Goal: Use online tool/utility: Utilize a website feature to perform a specific function

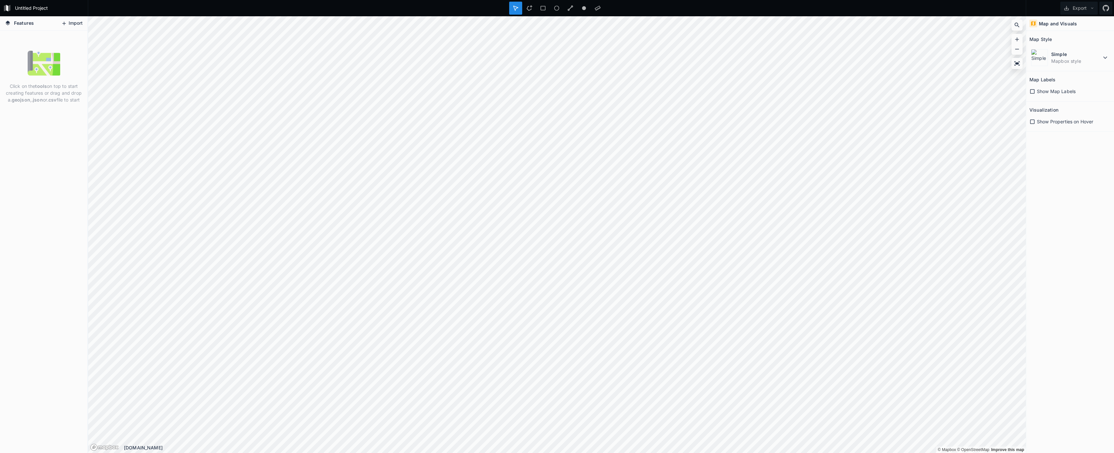
click at [65, 22] on icon at bounding box center [64, 24] width 6 height 6
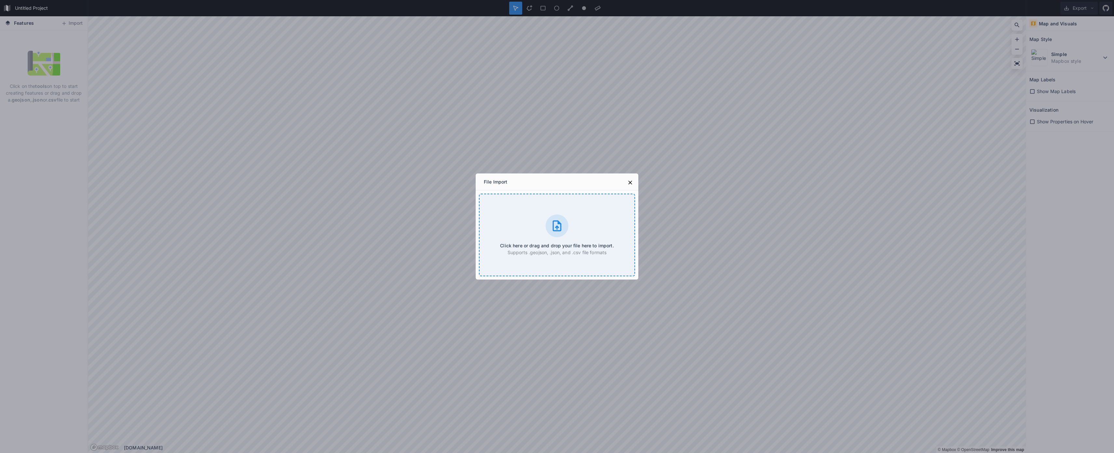
click at [560, 233] on div at bounding box center [557, 225] width 23 height 23
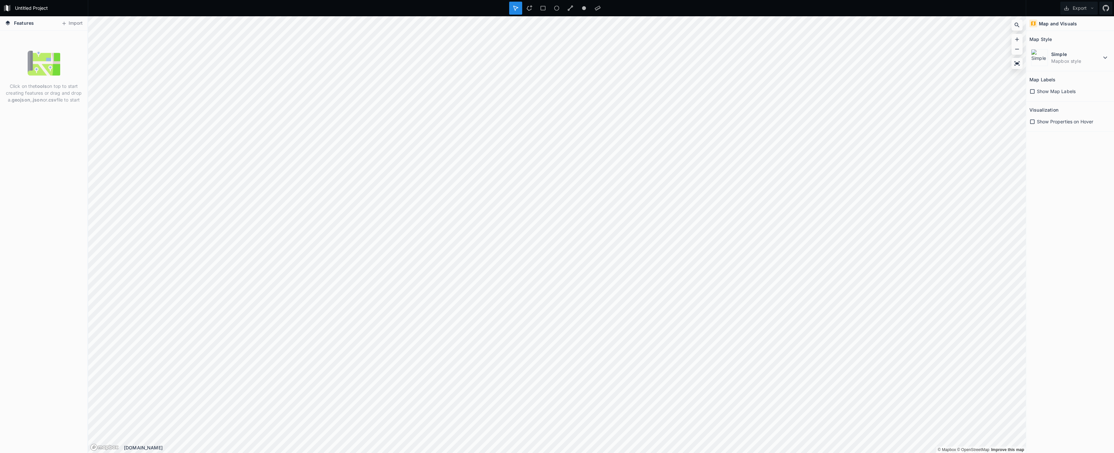
click at [39, 84] on strong "tools" at bounding box center [41, 86] width 12 height 6
click at [71, 22] on button "Import" at bounding box center [72, 23] width 28 height 10
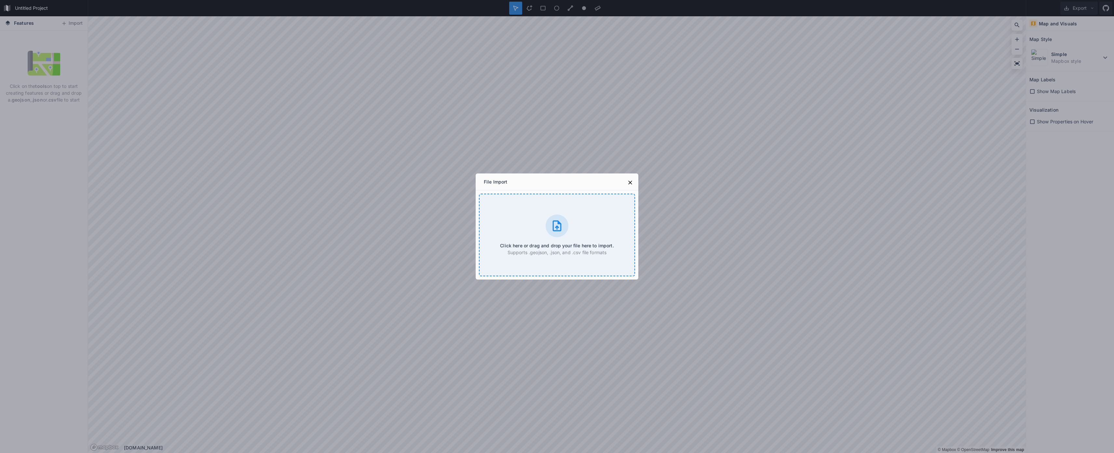
click at [548, 221] on div at bounding box center [557, 225] width 23 height 23
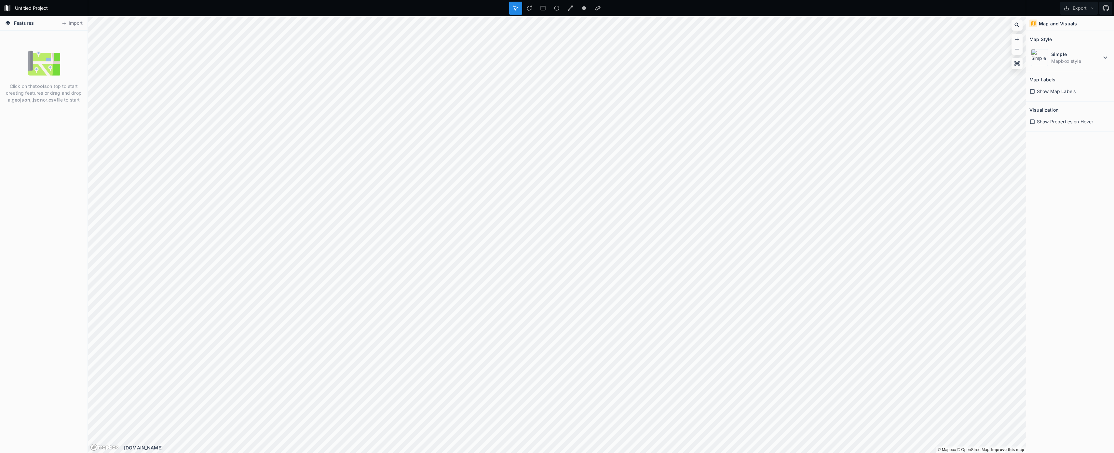
click at [1067, 89] on span "Show Map Labels" at bounding box center [1056, 91] width 39 height 7
click at [532, 7] on icon at bounding box center [530, 8] width 6 height 6
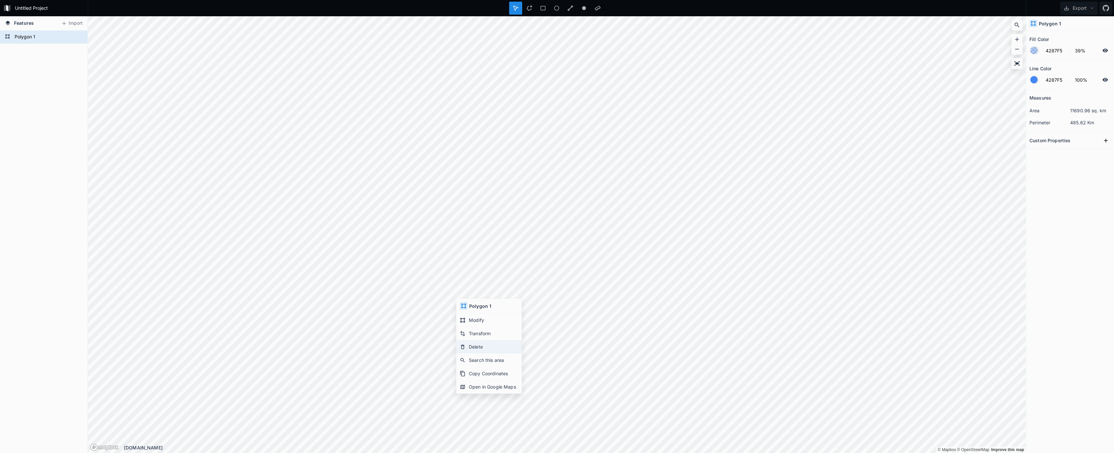
click at [483, 347] on div "Delete" at bounding box center [489, 346] width 65 height 13
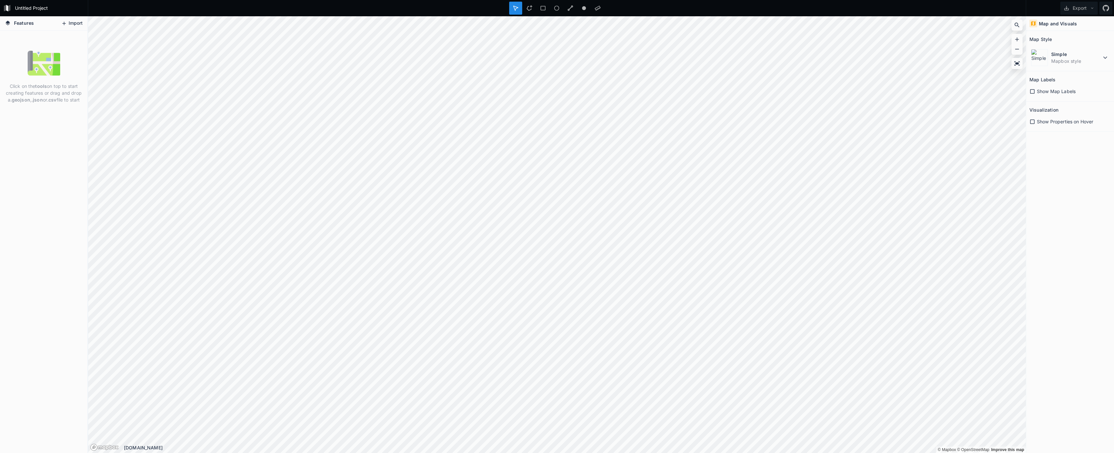
click at [73, 27] on button "Import" at bounding box center [72, 23] width 28 height 10
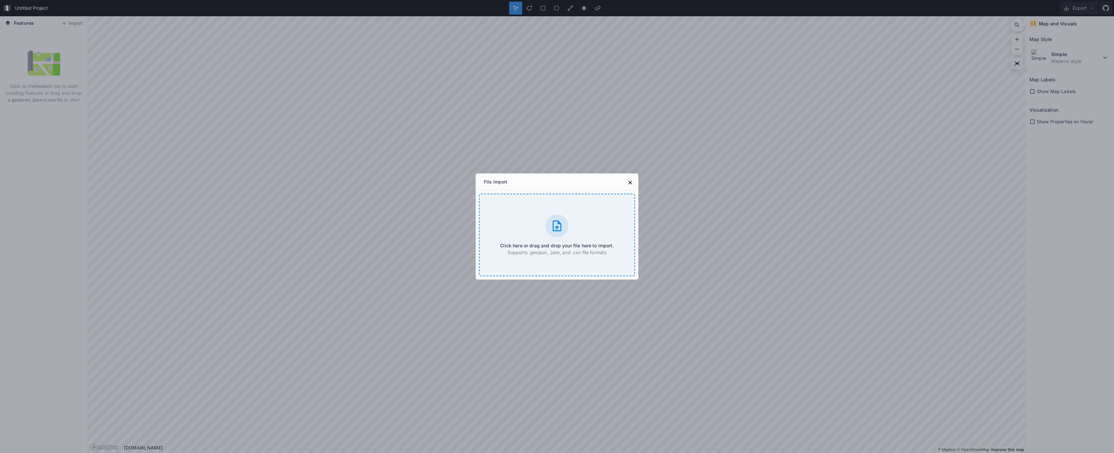
click at [554, 238] on div "Click here or drag and drop your file here to import. Supports .geojson, .json,…" at bounding box center [557, 235] width 156 height 83
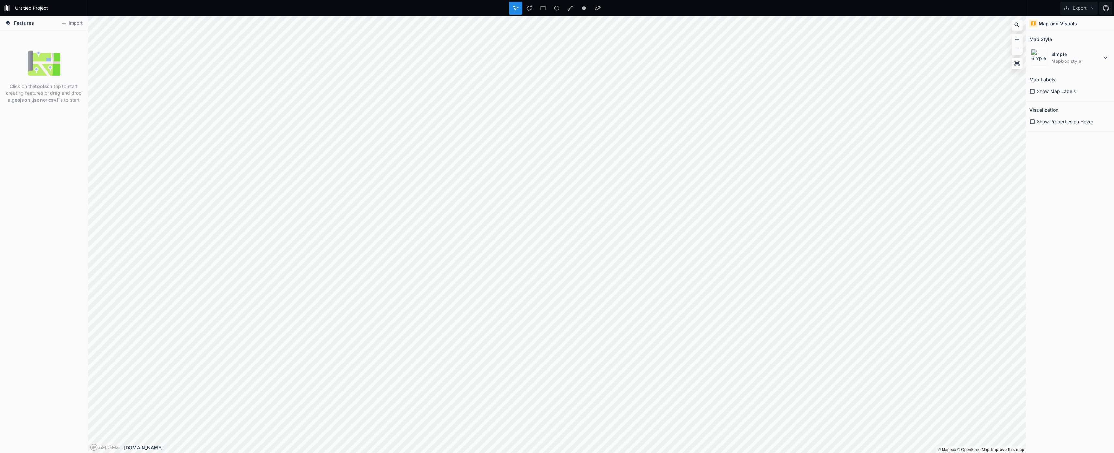
click at [1047, 92] on span "Show Map Labels" at bounding box center [1056, 91] width 39 height 7
click at [1048, 122] on span "Show Properties on Hover" at bounding box center [1065, 121] width 56 height 7
click at [1067, 60] on dd "Mapbox style" at bounding box center [1076, 61] width 50 height 7
click at [1070, 143] on dd "Mapbox style" at bounding box center [1081, 141] width 58 height 7
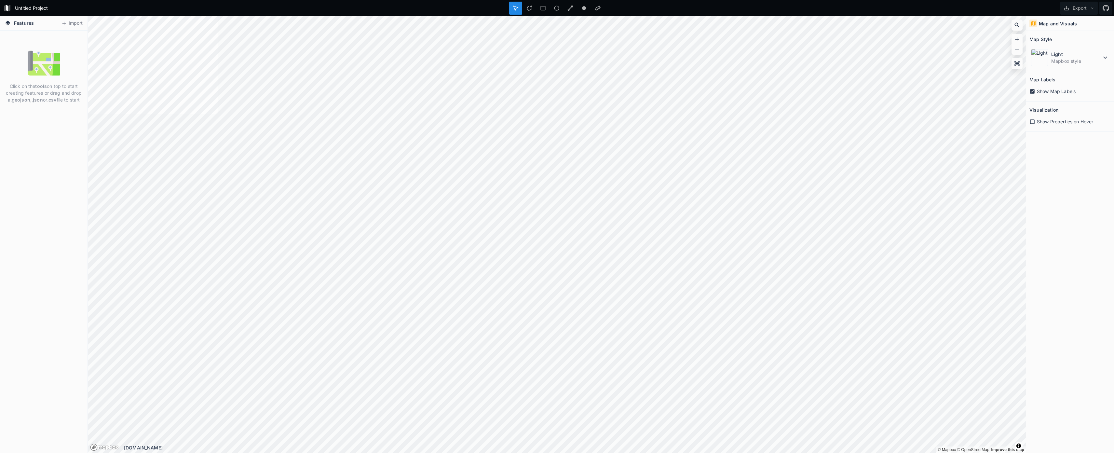
click at [1088, 47] on div "Light Mapbox style" at bounding box center [1070, 55] width 81 height 23
click at [1082, 54] on dt "Light" at bounding box center [1076, 54] width 50 height 7
click at [1070, 77] on dd "Mapbox style" at bounding box center [1081, 80] width 58 height 7
click at [1075, 58] on dd "Mapbox style" at bounding box center [1076, 61] width 50 height 7
click at [1079, 98] on dd "Mapbox style" at bounding box center [1081, 101] width 58 height 7
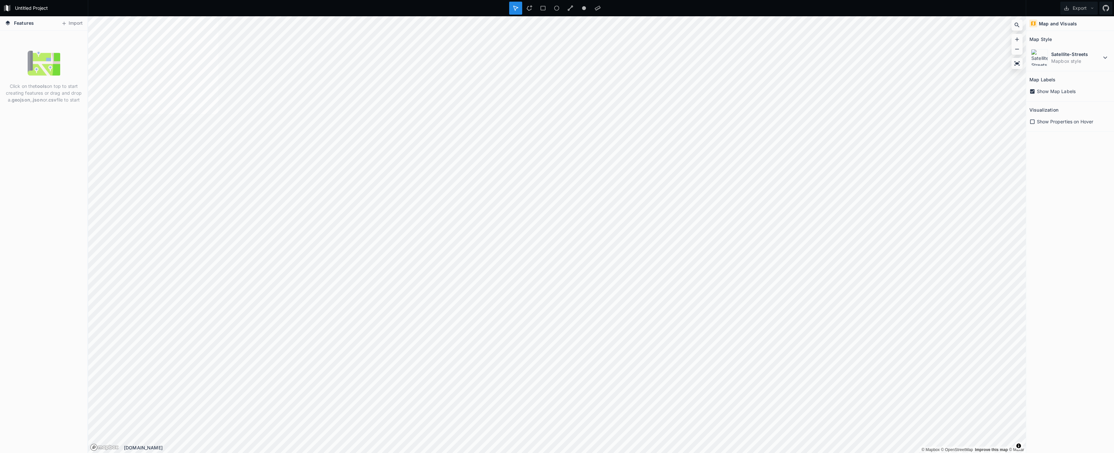
click at [1036, 90] on div "Show Map Labels" at bounding box center [1070, 91] width 81 height 7
click at [1068, 58] on dd "Mapbox style" at bounding box center [1076, 61] width 50 height 7
click at [1066, 81] on dd "Mapbox style" at bounding box center [1081, 80] width 58 height 7
click at [1034, 23] on icon at bounding box center [1034, 24] width 6 height 6
click at [1108, 8] on icon at bounding box center [1106, 8] width 7 height 7
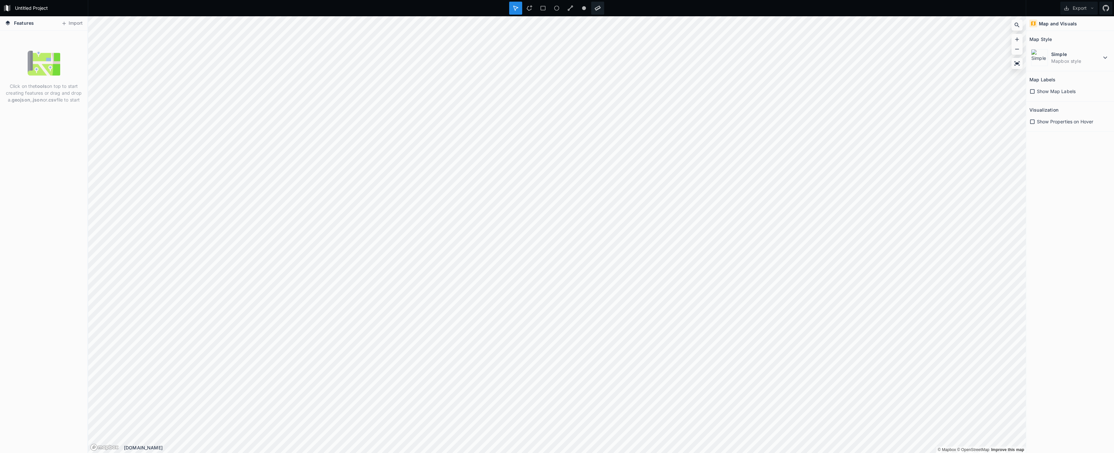
click at [596, 9] on icon at bounding box center [598, 8] width 6 height 6
click at [32, 79] on img at bounding box center [44, 63] width 33 height 33
click at [68, 23] on button "Import" at bounding box center [72, 23] width 28 height 10
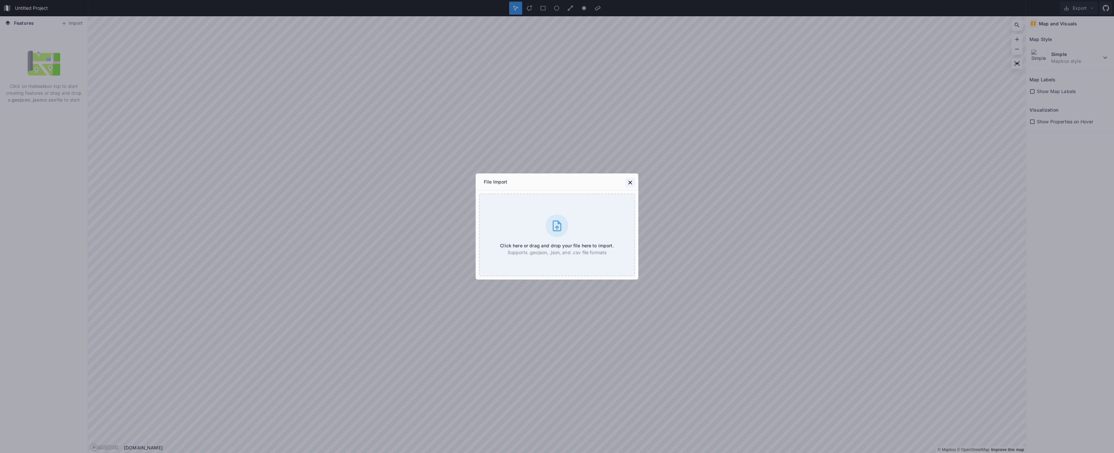
click at [628, 180] on icon at bounding box center [630, 182] width 7 height 7
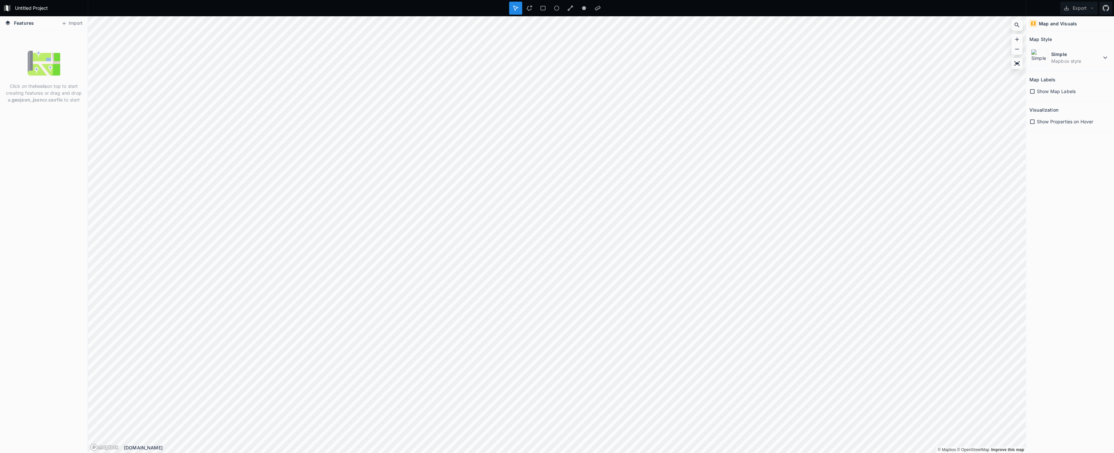
drag, startPoint x: 1060, startPoint y: 20, endPoint x: 1043, endPoint y: 21, distance: 17.9
click at [1060, 20] on div "Map and Visuals" at bounding box center [1070, 23] width 88 height 15
click at [1038, 20] on div "Map and Visuals" at bounding box center [1070, 23] width 88 height 15
click at [1032, 21] on icon at bounding box center [1034, 24] width 6 height 6
click at [1086, 3] on button "Export" at bounding box center [1078, 8] width 37 height 13
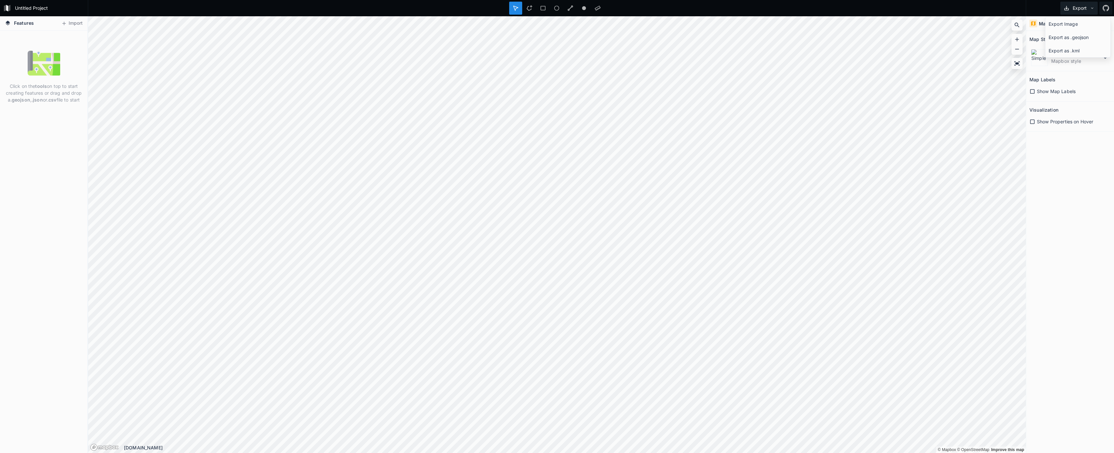
click at [1082, 11] on button "Export" at bounding box center [1078, 8] width 37 height 13
click at [33, 67] on img at bounding box center [44, 63] width 33 height 33
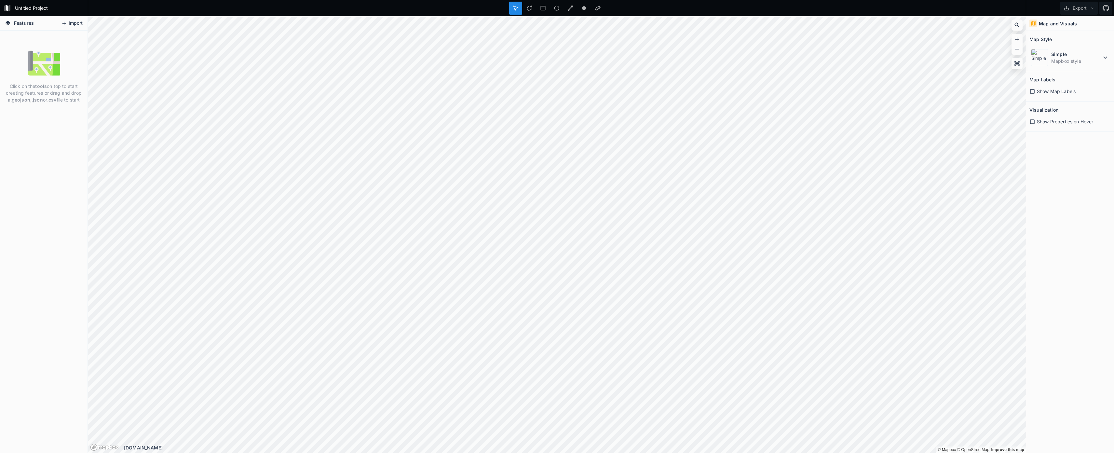
click at [82, 26] on button "Import" at bounding box center [72, 23] width 28 height 10
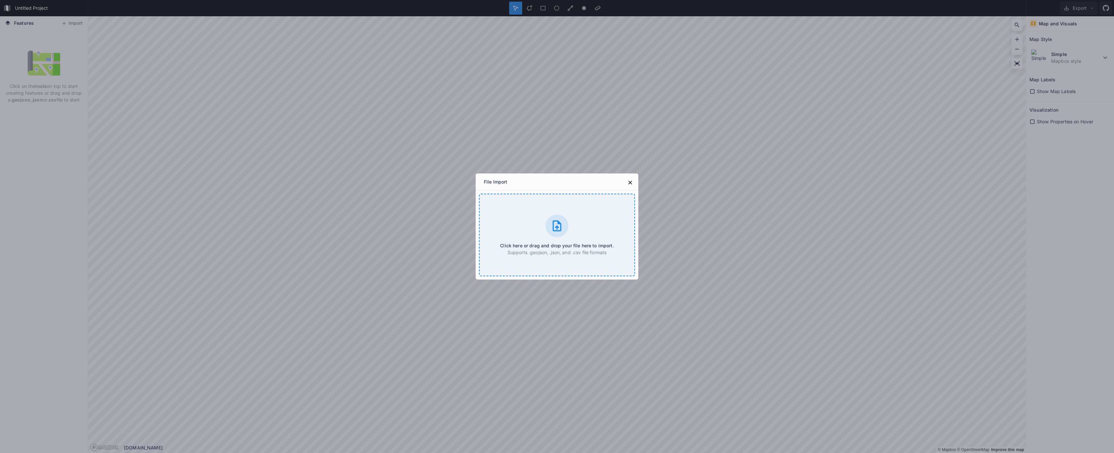
click at [587, 226] on div "Click here or drag and drop your file here to import. Supports .geojson, .json,…" at bounding box center [557, 235] width 156 height 83
